Goal: Transaction & Acquisition: Purchase product/service

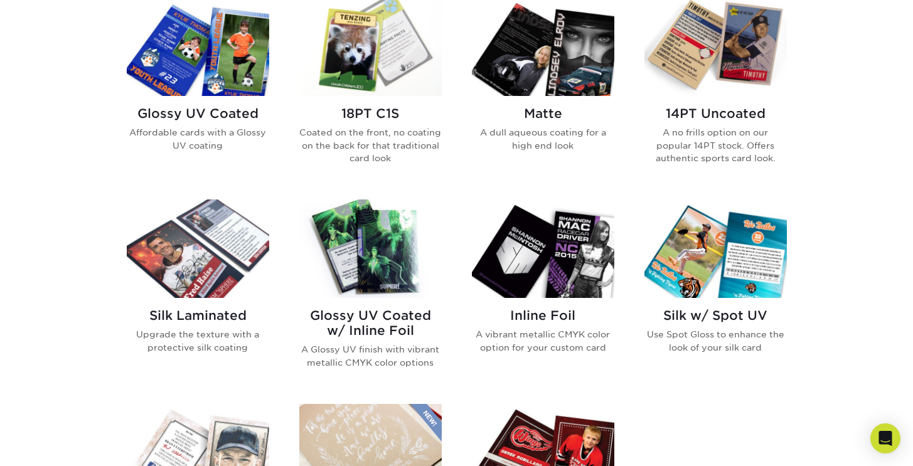
scroll to position [622, 0]
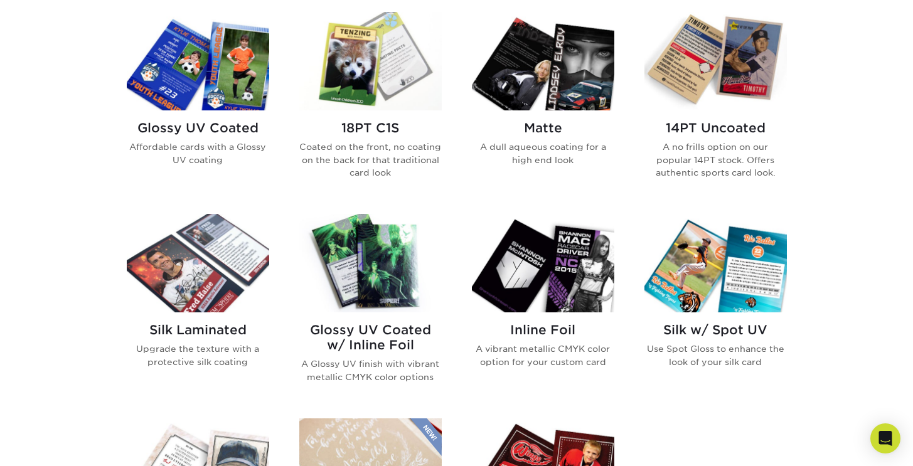
click at [692, 78] on img at bounding box center [715, 61] width 142 height 98
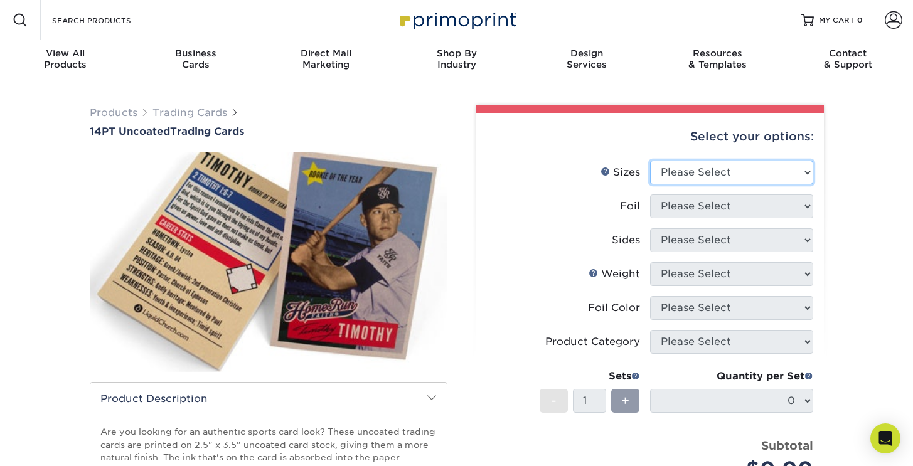
click at [753, 165] on select "Please Select 2.5" x 3.5"" at bounding box center [731, 173] width 163 height 24
select select "2.50x3.50"
click at [650, 161] on select "Please Select 2.5" x 3.5"" at bounding box center [731, 173] width 163 height 24
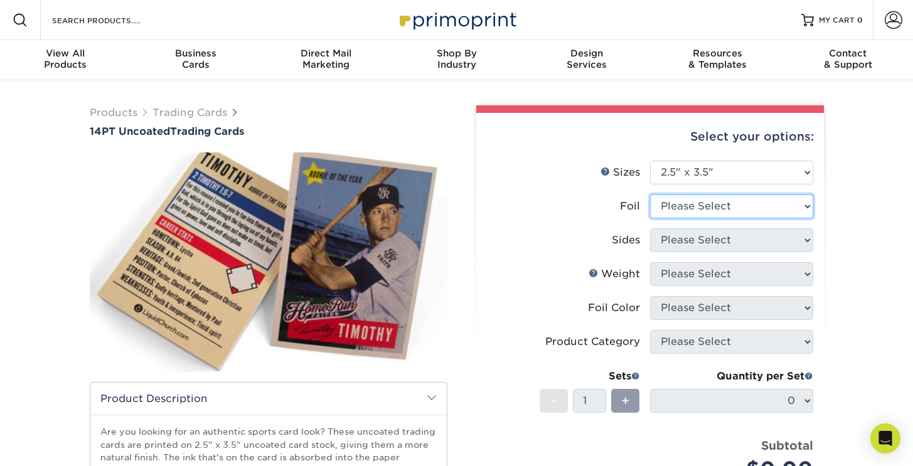
click at [740, 201] on select "Please Select Yes No" at bounding box center [731, 206] width 163 height 24
select select "1"
click at [650, 194] on select "Please Select Yes No" at bounding box center [731, 206] width 163 height 24
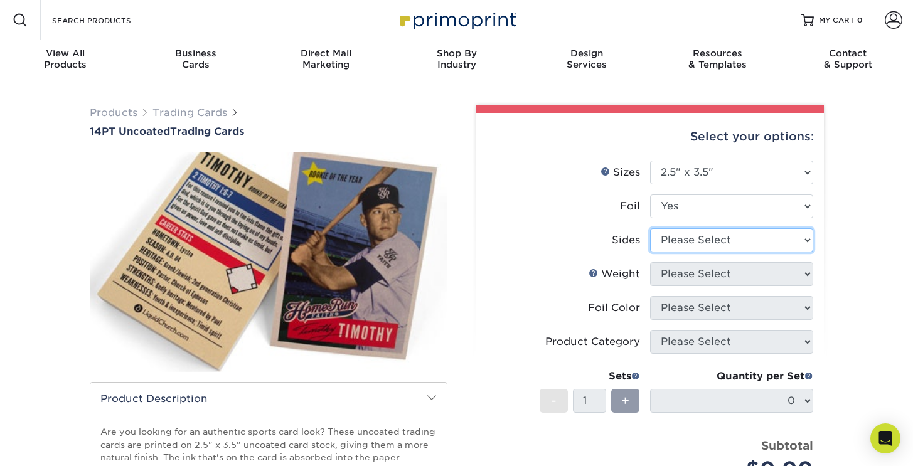
click at [711, 239] on select "Please Select Print Both Sides - Foil Both Sides Print Both Sides - Foil Front …" at bounding box center [731, 240] width 163 height 24
select select "34527644-b4fd-4ffb-9092-1318eefcd9d9"
click at [650, 228] on select "Please Select Print Both Sides - Foil Both Sides Print Both Sides - Foil Front …" at bounding box center [731, 240] width 163 height 24
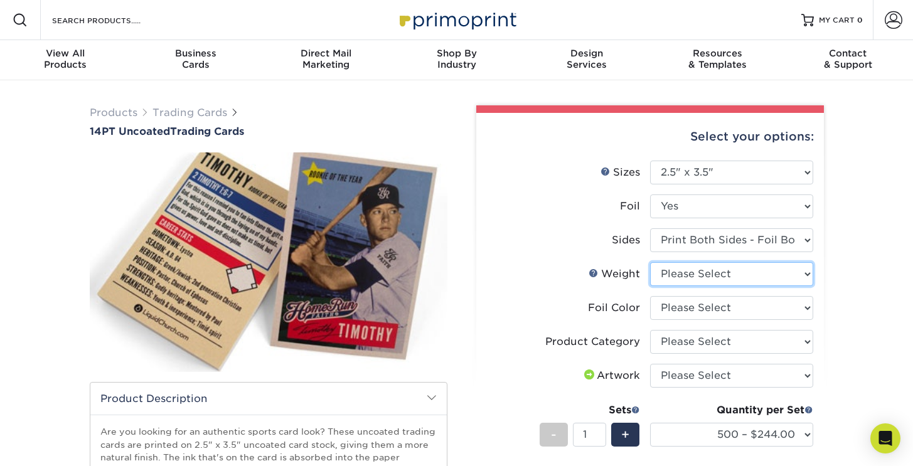
click at [730, 275] on select "Please Select 14PT Uncoated" at bounding box center [731, 274] width 163 height 24
select select "14PT Uncoated"
click at [650, 262] on select "Please Select 14PT Uncoated" at bounding box center [731, 274] width 163 height 24
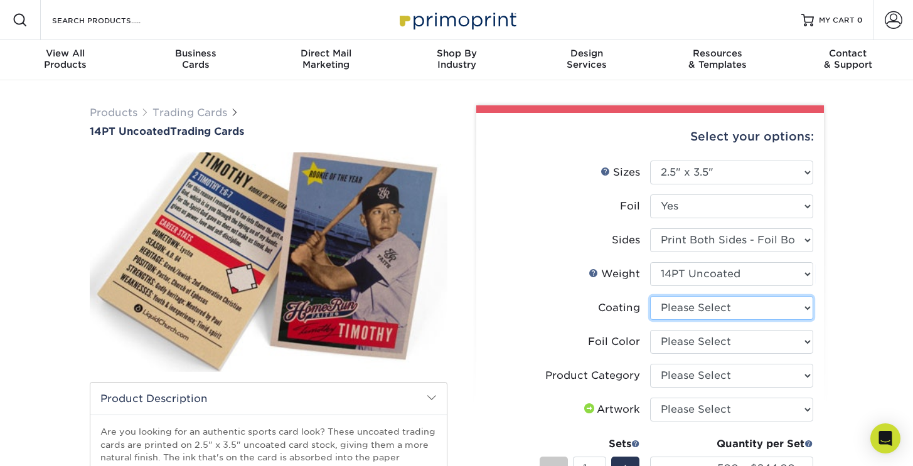
click at [726, 305] on select at bounding box center [731, 308] width 163 height 24
select select "3e7618de-abca-4bda-9f97-8b9129e913d8"
click at [650, 296] on select at bounding box center [731, 308] width 163 height 24
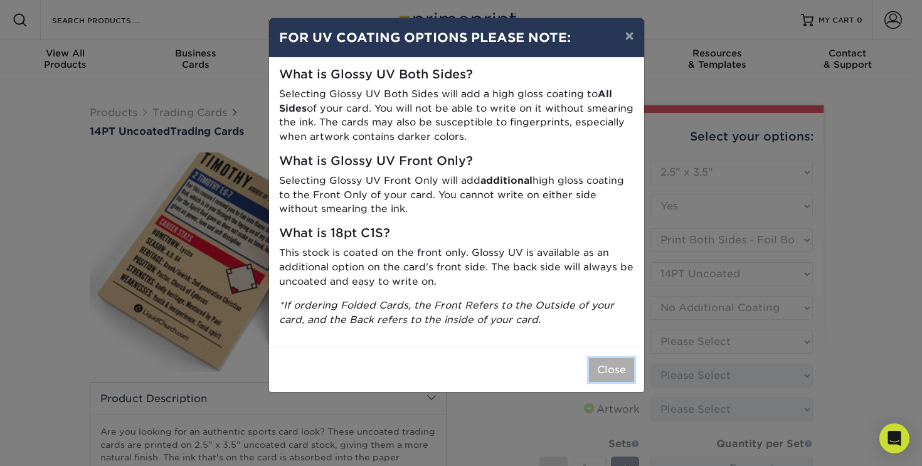
click at [603, 376] on button "Close" at bounding box center [611, 370] width 45 height 24
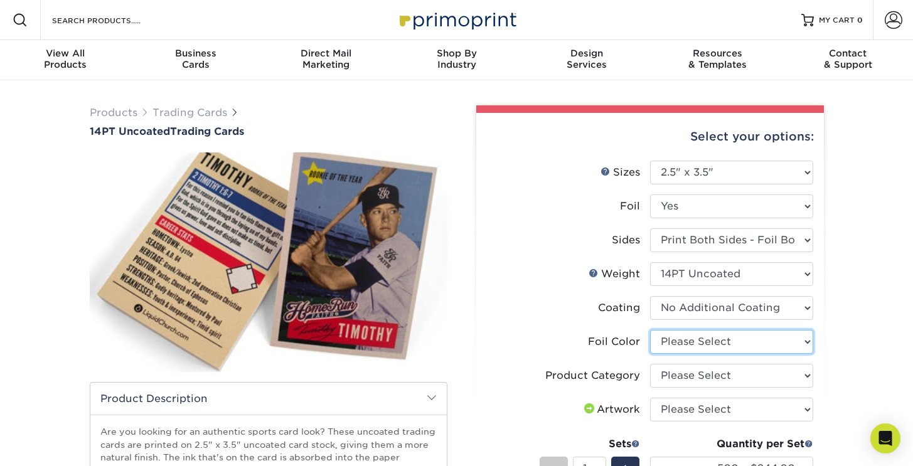
click at [736, 339] on select "Please Select Silver Foil Rose Gold Foil Red Foil Gold Foil Copper Foil Black F…" at bounding box center [731, 342] width 163 height 24
select select "0f01133c-0ff0-451e-ba4e-12f7b4531a1f"
click at [650, 330] on select "Please Select Silver Foil Rose Gold Foil Red Foil Gold Foil Copper Foil Black F…" at bounding box center [731, 342] width 163 height 24
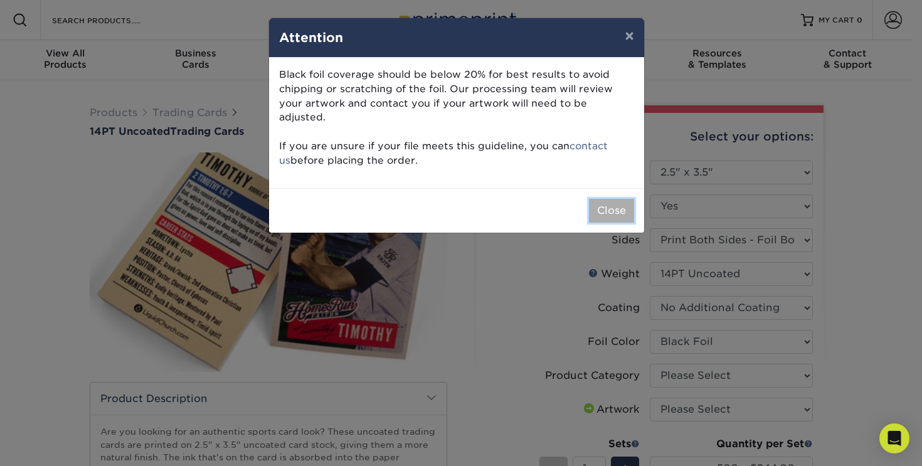
click at [599, 199] on button "Close" at bounding box center [611, 211] width 45 height 24
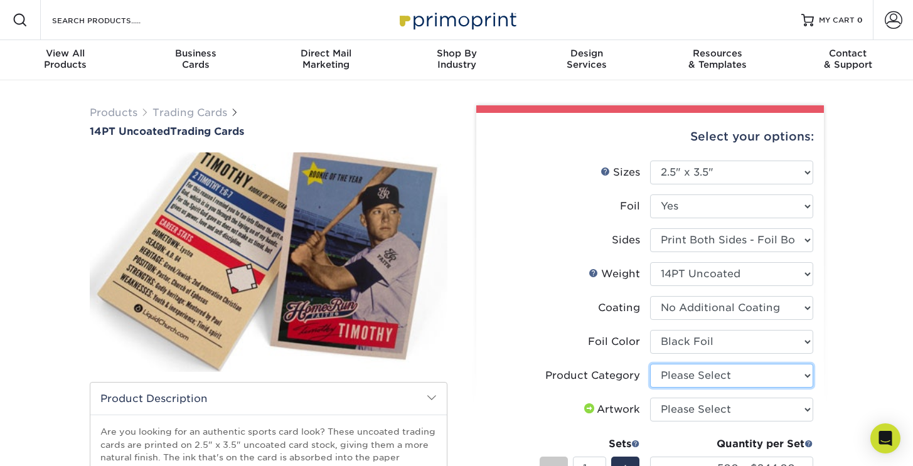
click at [712, 376] on select "Please Select Trading Cards" at bounding box center [731, 376] width 163 height 24
select select "c2f9bce9-36c2-409d-b101-c29d9d031e18"
click at [650, 364] on select "Please Select Trading Cards" at bounding box center [731, 376] width 163 height 24
click at [709, 408] on select "Please Select I will upload files I need a design - $100" at bounding box center [731, 410] width 163 height 24
